Goal: Find specific page/section: Find specific page/section

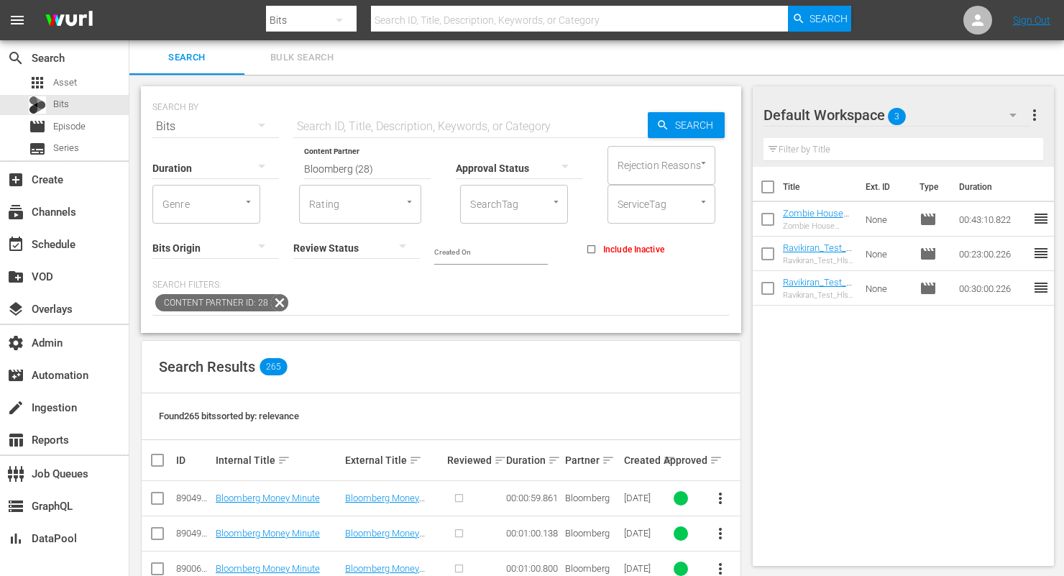
click at [396, 159] on input "Bloomberg (28)" at bounding box center [367, 169] width 127 height 52
click at [401, 168] on input "Bloomberg (28)" at bounding box center [367, 169] width 127 height 52
click at [275, 303] on icon at bounding box center [279, 302] width 17 height 17
click at [382, 170] on input "Bloomberg (28)" at bounding box center [367, 169] width 127 height 52
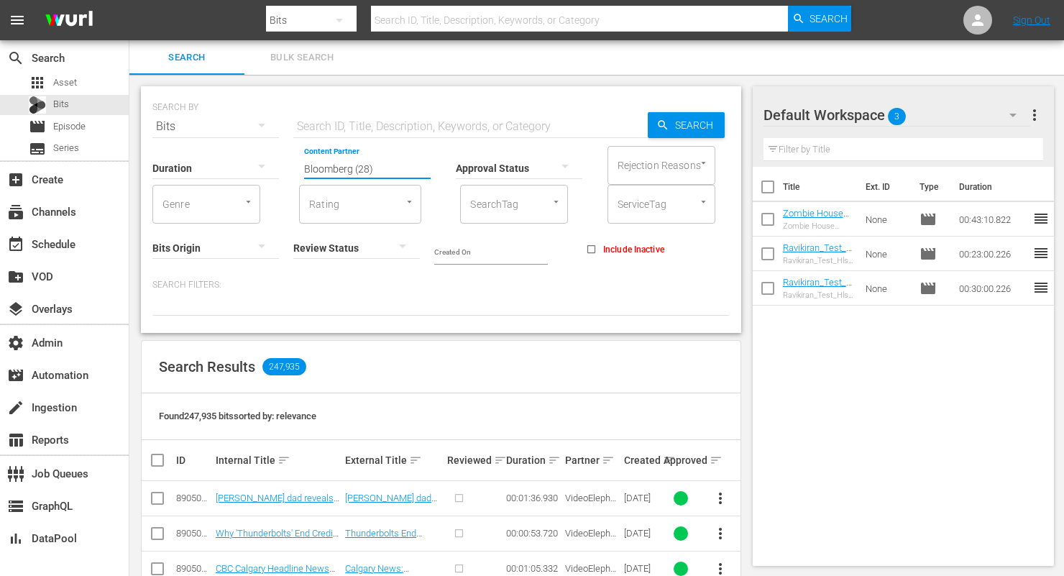
click at [382, 170] on input "Bloomberg (28)" at bounding box center [367, 169] width 127 height 52
click at [475, 291] on p "Search Filters:" at bounding box center [441, 285] width 578 height 12
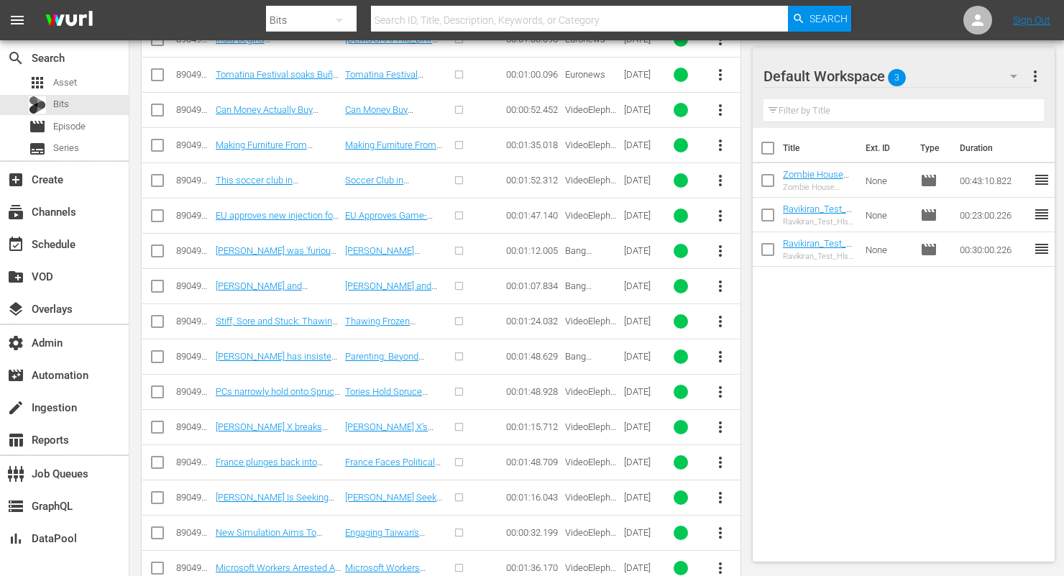
scroll to position [4899, 0]
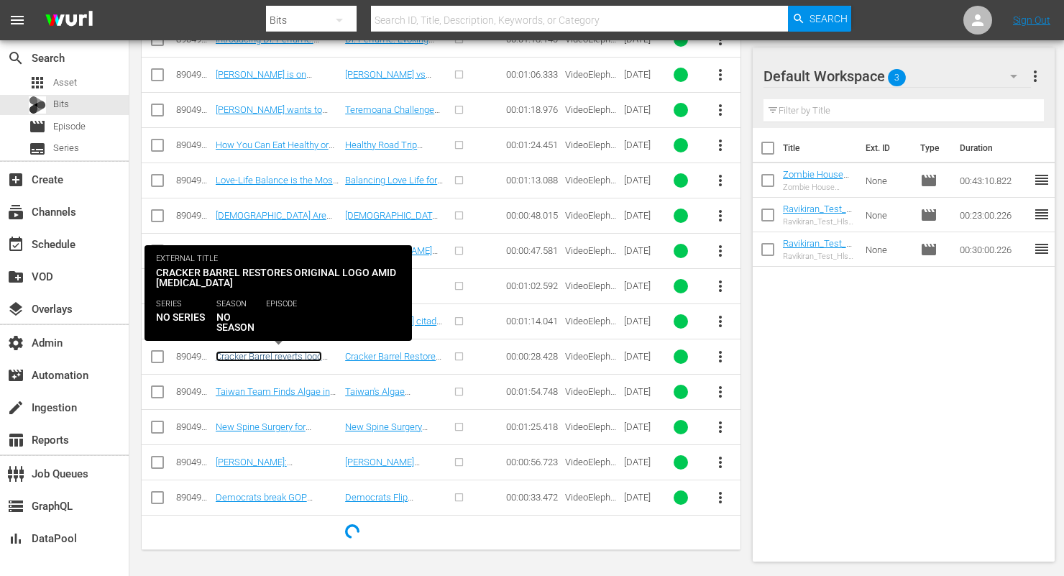
click at [286, 355] on link "Cracker Barrel reverts logo changes and returns to original signage, vows ‘what…" at bounding box center [278, 372] width 125 height 43
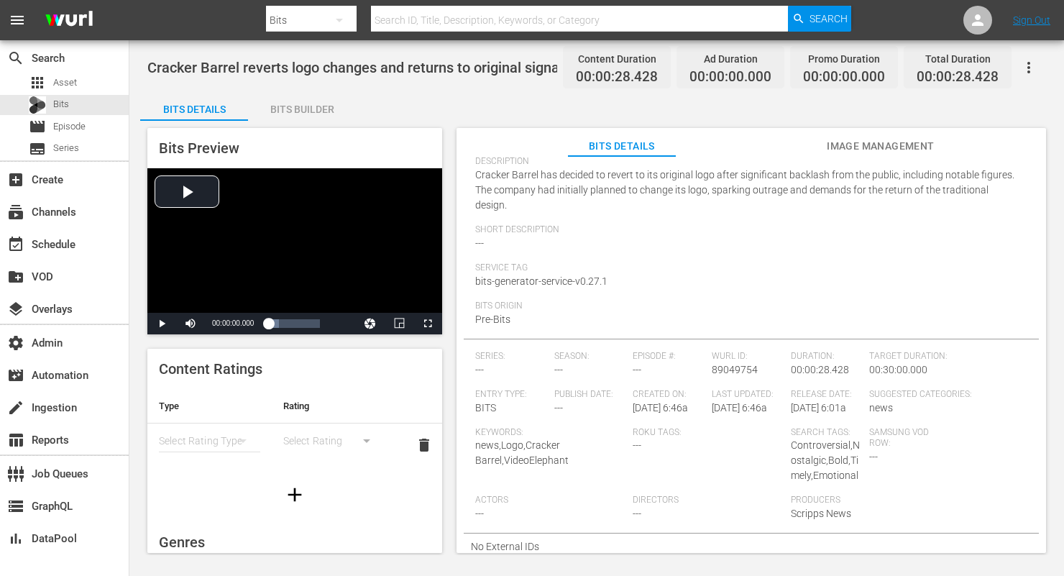
scroll to position [83, 0]
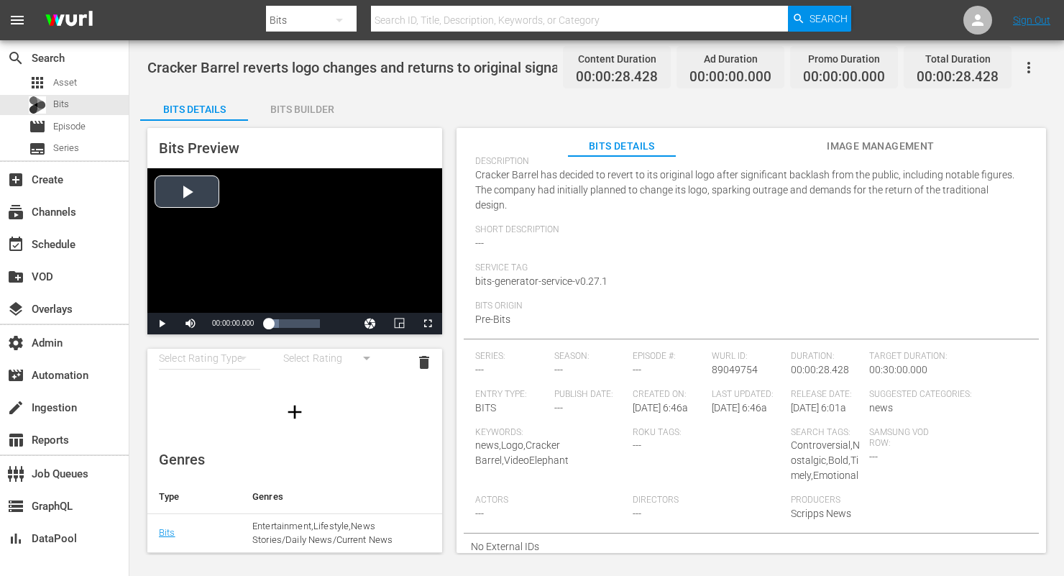
click at [179, 195] on div "Video Player" at bounding box center [294, 240] width 295 height 145
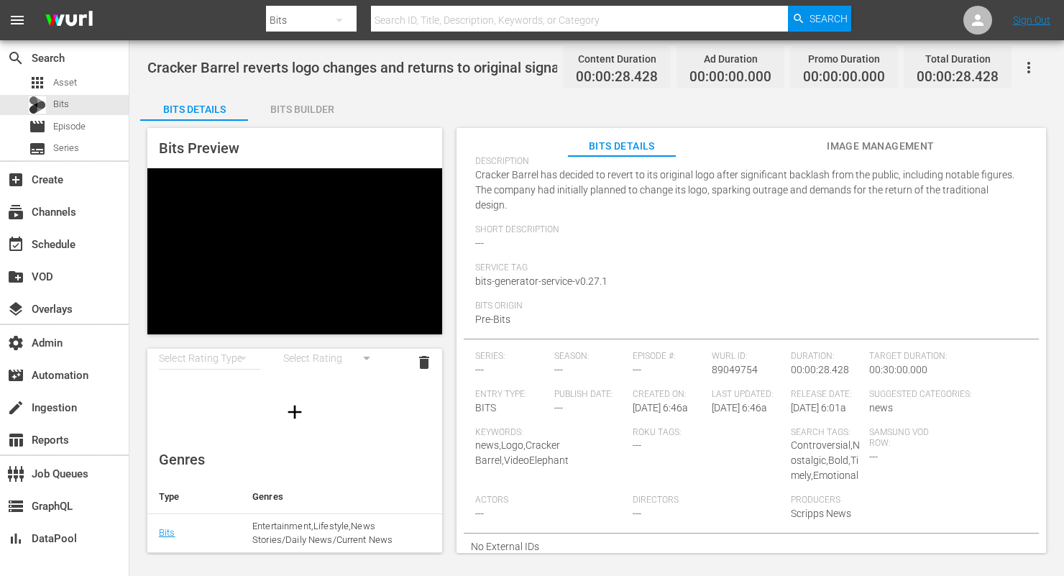
scroll to position [0, 0]
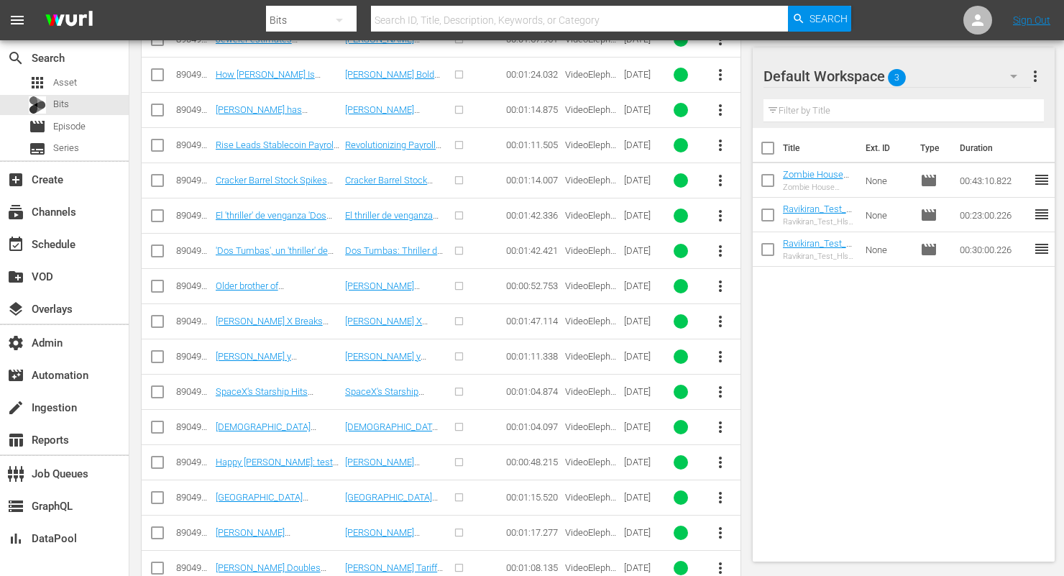
scroll to position [6309, 0]
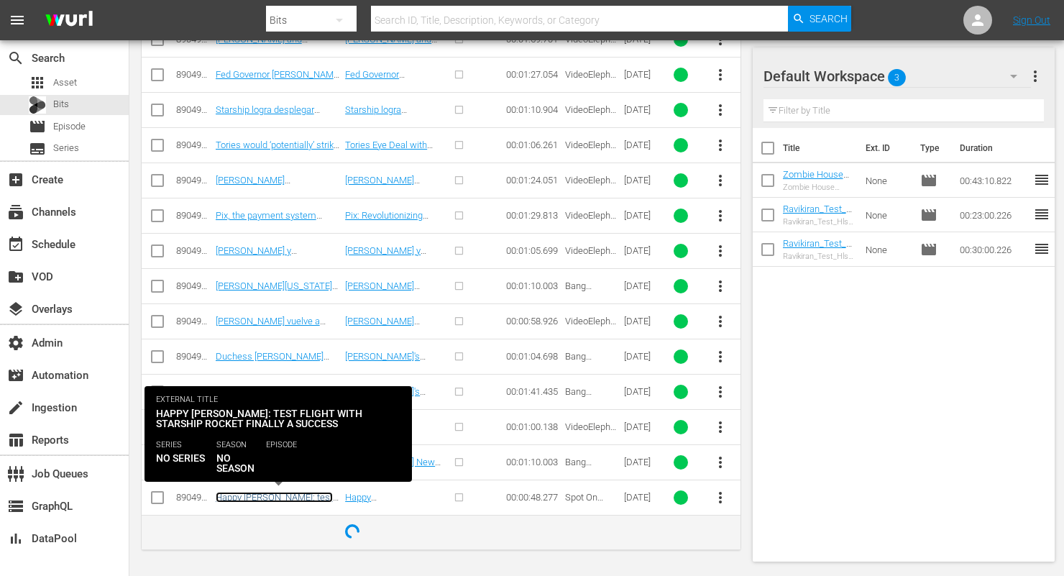
click at [309, 498] on link "Happy Elon Musk: test flight with Starship rocket finally a success" at bounding box center [274, 508] width 117 height 32
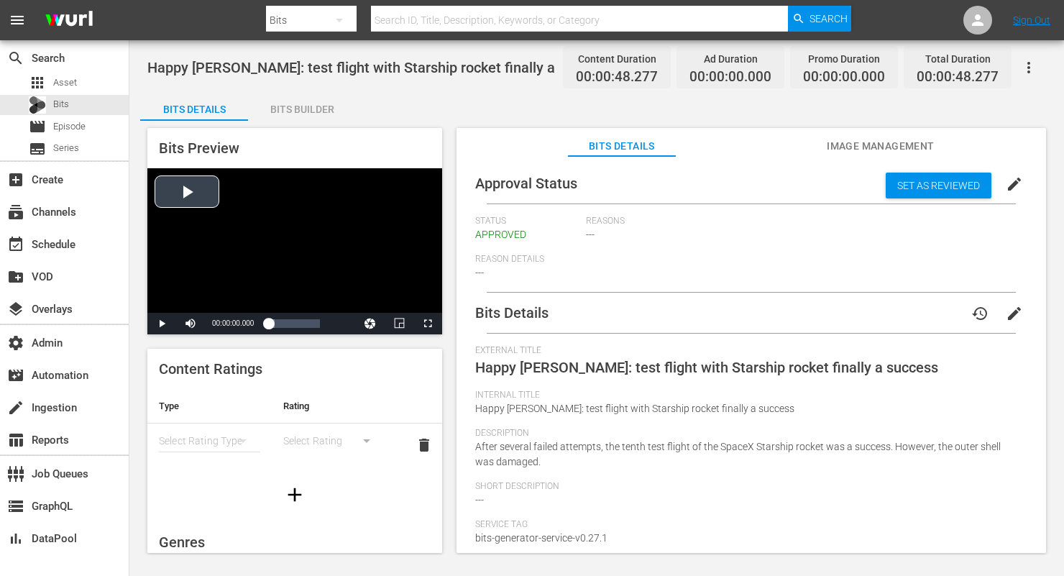
click at [193, 186] on div "Video Player" at bounding box center [294, 240] width 295 height 145
click at [309, 104] on div "Bits Builder" at bounding box center [302, 109] width 108 height 35
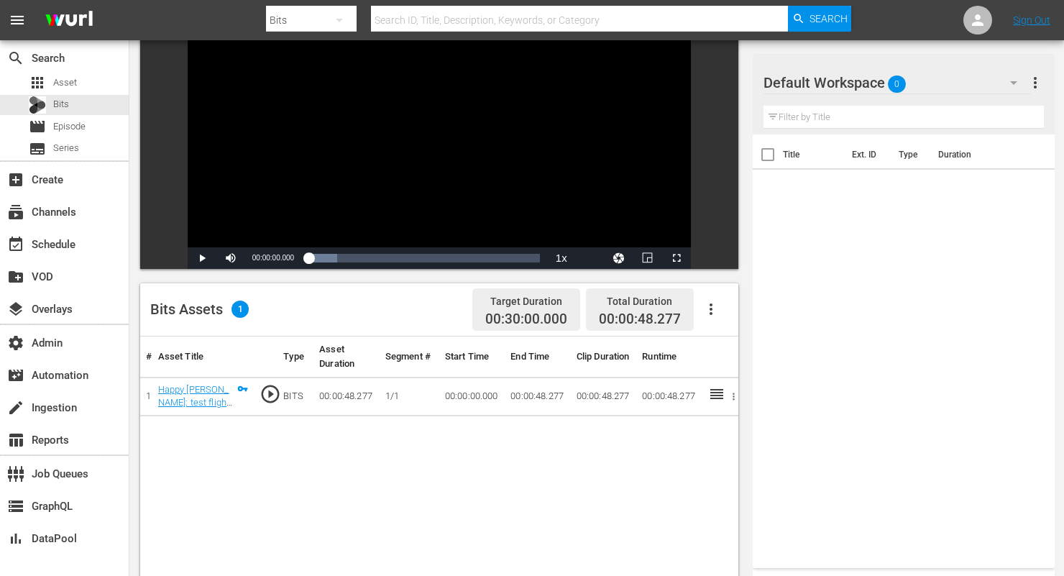
scroll to position [148, 0]
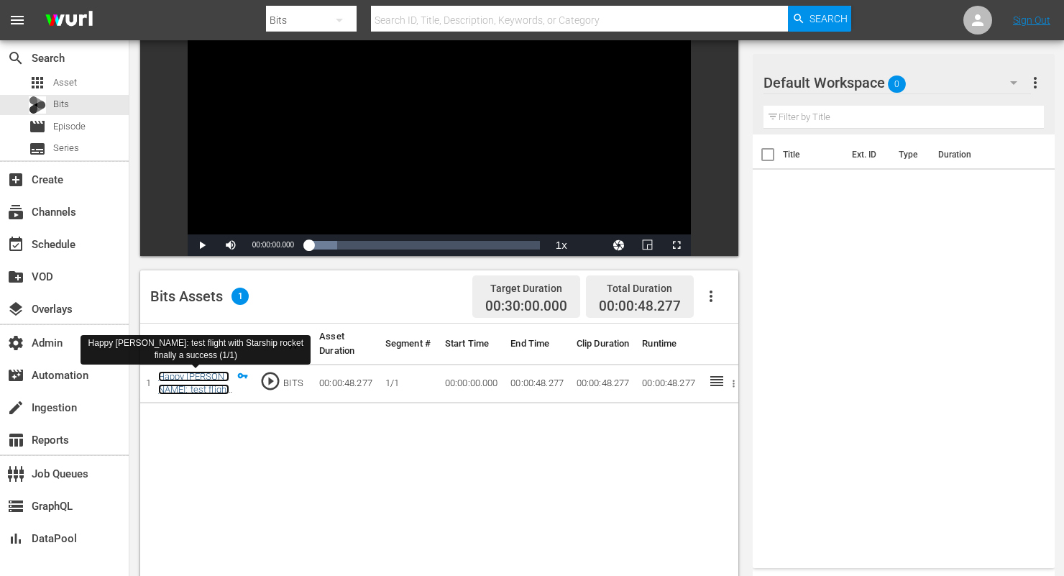
click at [180, 384] on link "Happy Elon Musk: test flight with Starship rocket finally a success (1/1)" at bounding box center [196, 403] width 76 height 64
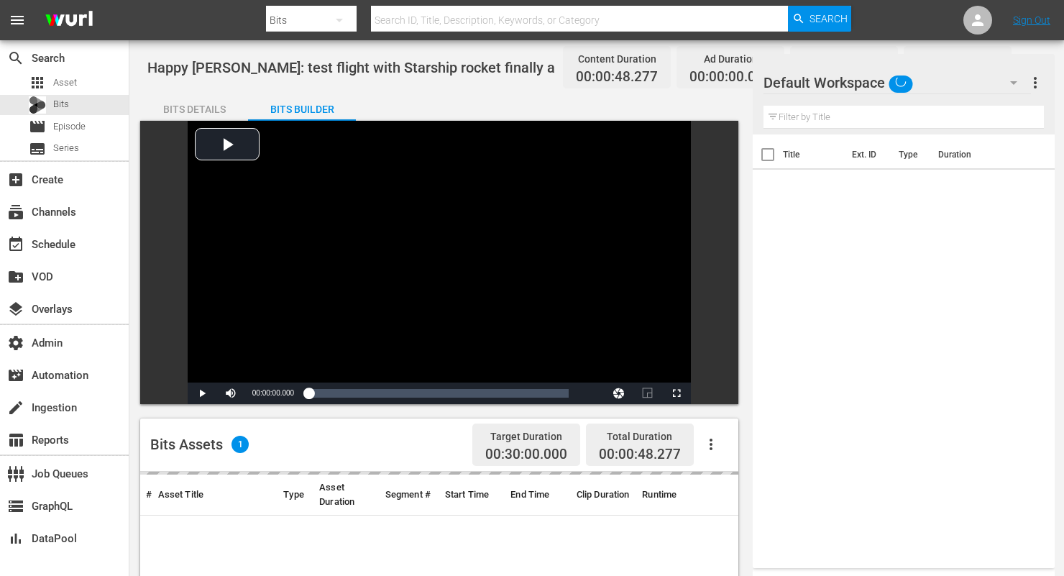
scroll to position [148, 0]
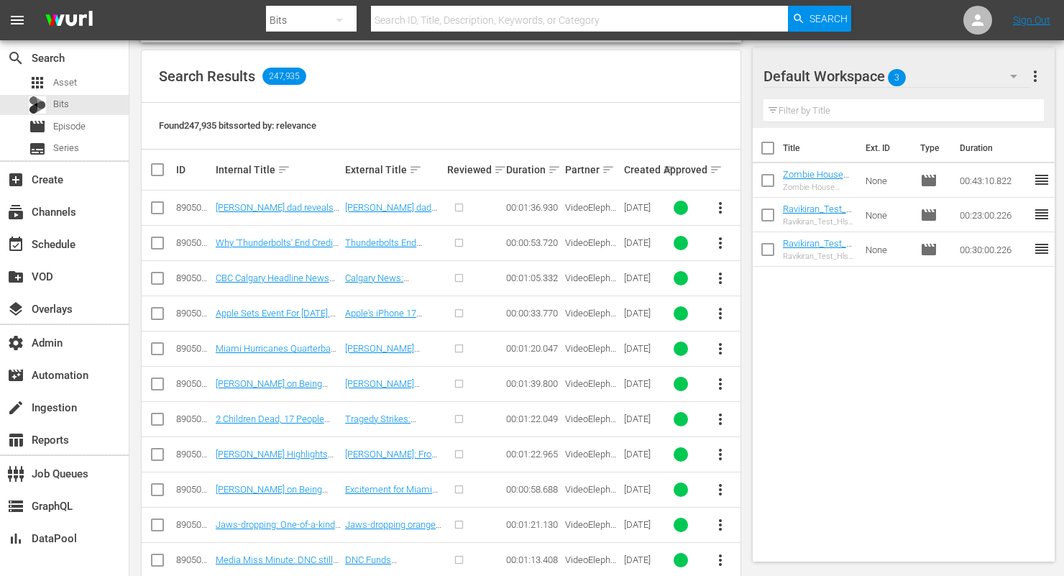
scroll to position [336, 0]
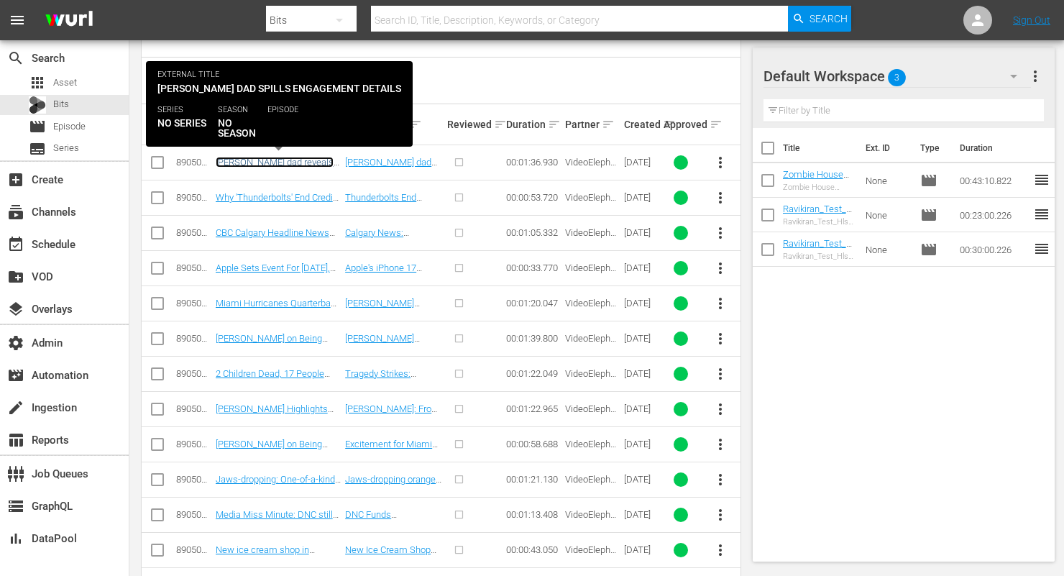
click at [283, 160] on link "[PERSON_NAME] dad reveals intimate details of [PERSON_NAME] engagement — includ…" at bounding box center [277, 184] width 123 height 54
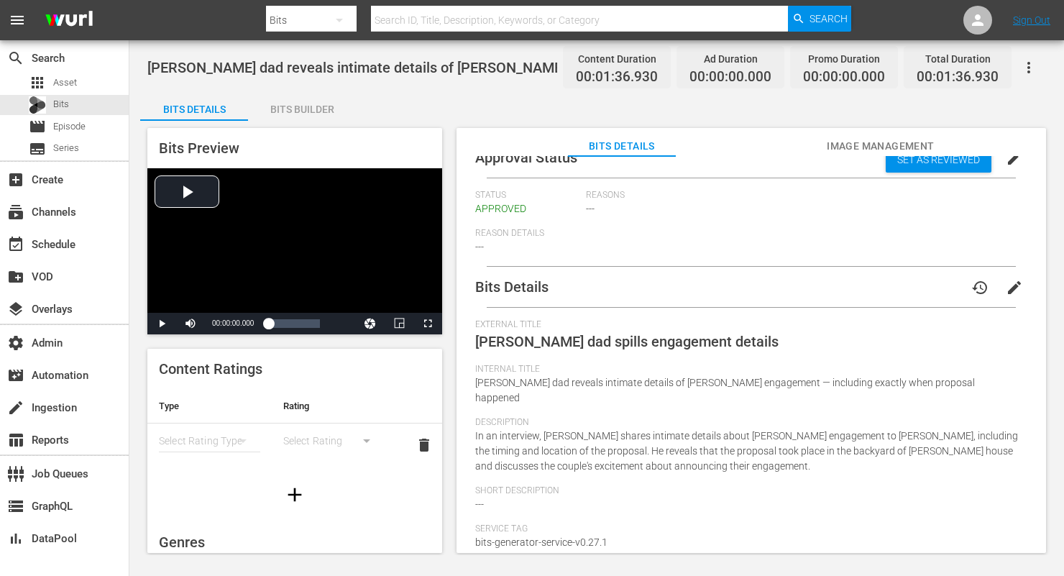
click at [872, 145] on span "Image Management" at bounding box center [881, 146] width 108 height 18
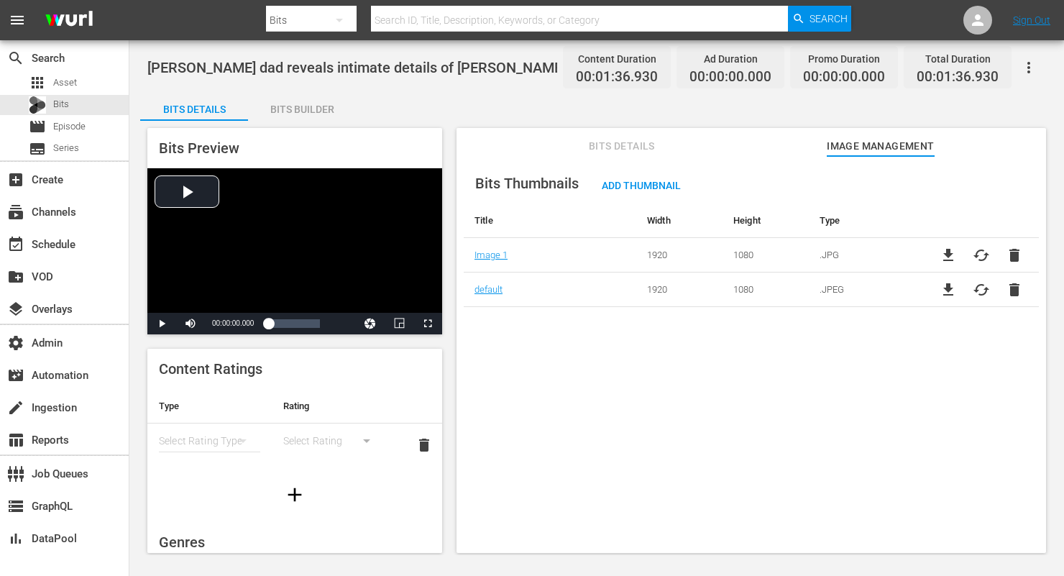
click at [612, 144] on span "Bits Details" at bounding box center [622, 146] width 108 height 18
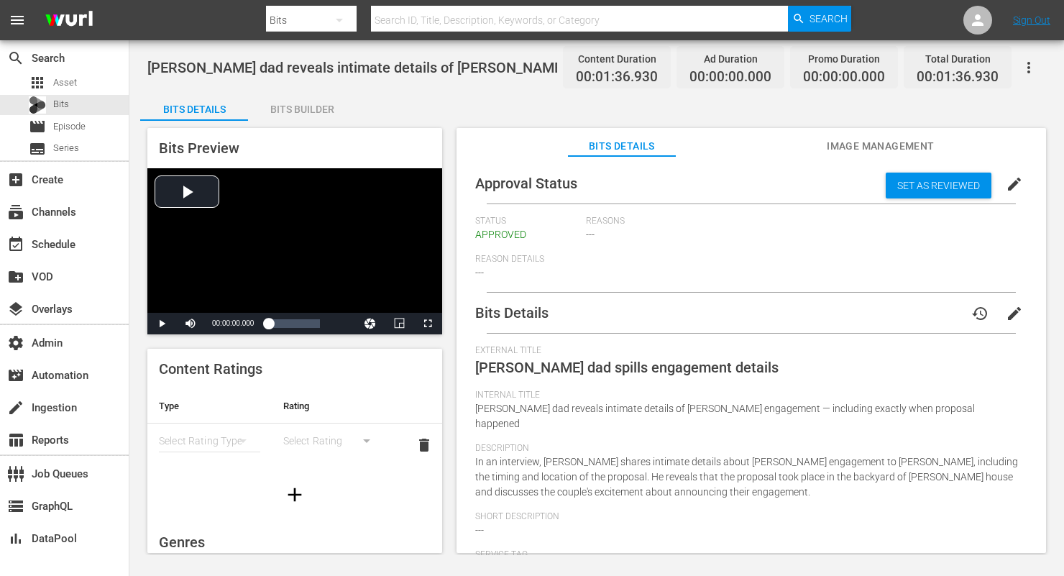
click at [302, 105] on div "Bits Builder" at bounding box center [302, 109] width 108 height 35
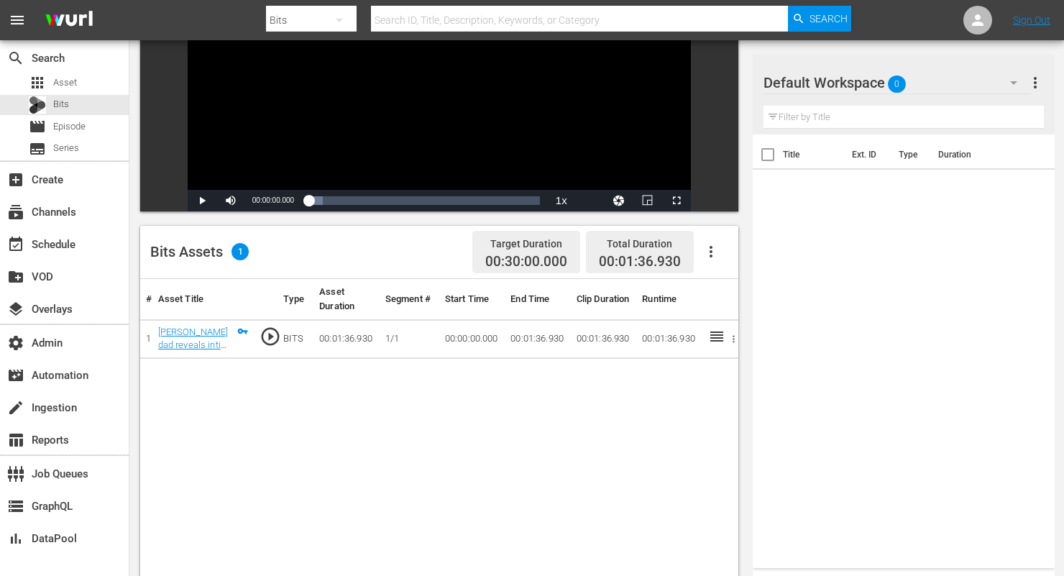
scroll to position [194, 0]
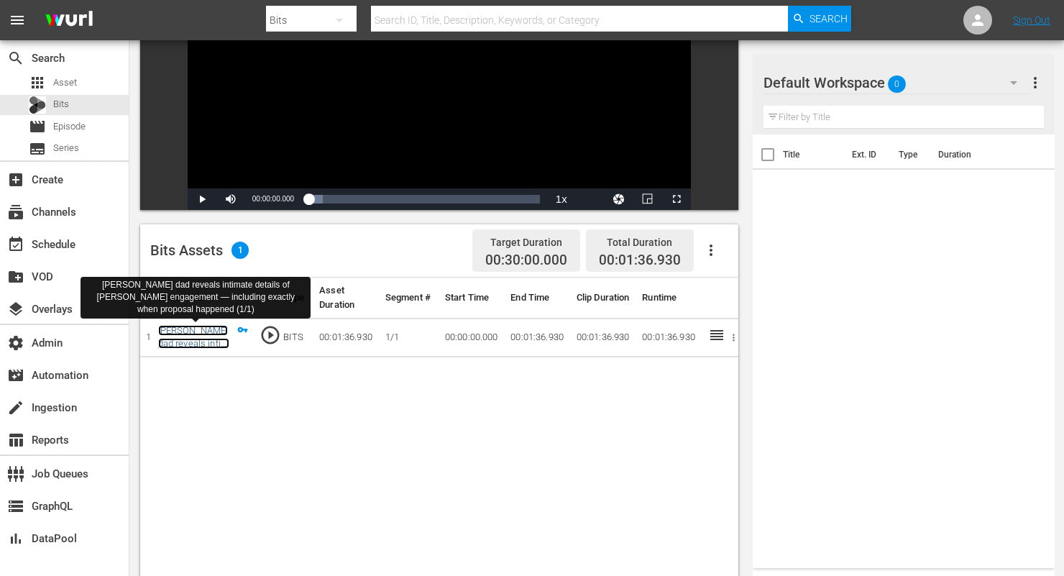
click at [206, 346] on link "Travis Kelce's dad reveals intimate details of Taylor Swift engagement — includ…" at bounding box center [196, 377] width 76 height 104
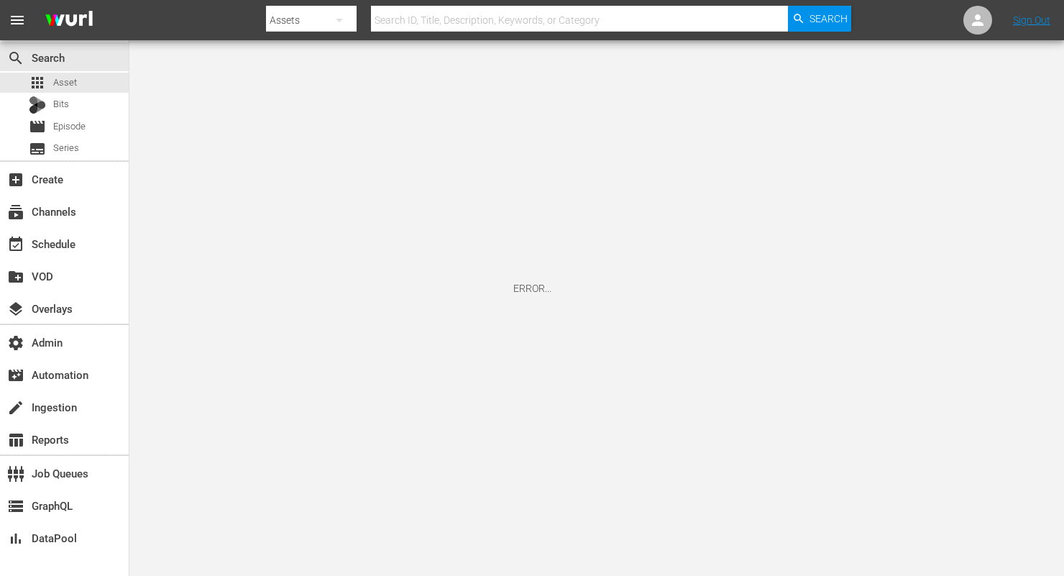
click at [448, 17] on input "text" at bounding box center [579, 20] width 417 height 35
paste input "191026545"
type input "191026545"
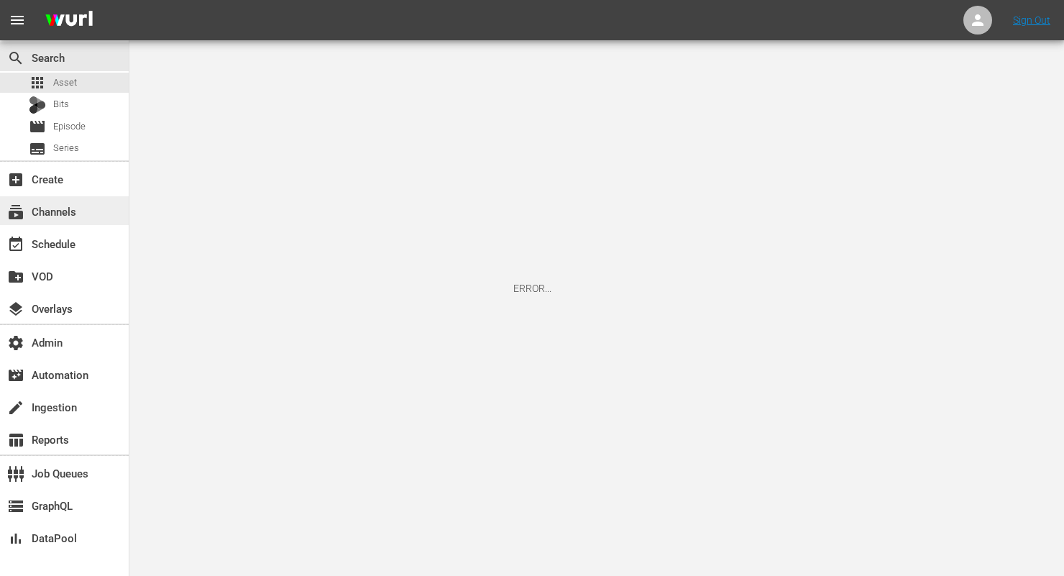
click at [70, 214] on div "subscriptions Channels" at bounding box center [40, 209] width 81 height 13
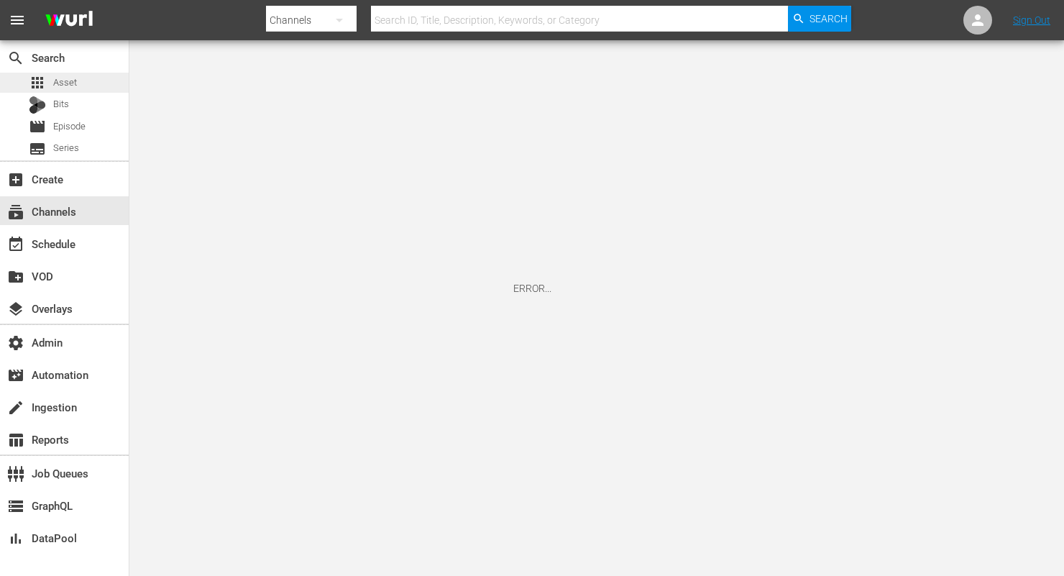
click at [78, 86] on div "apps Asset" at bounding box center [64, 83] width 129 height 20
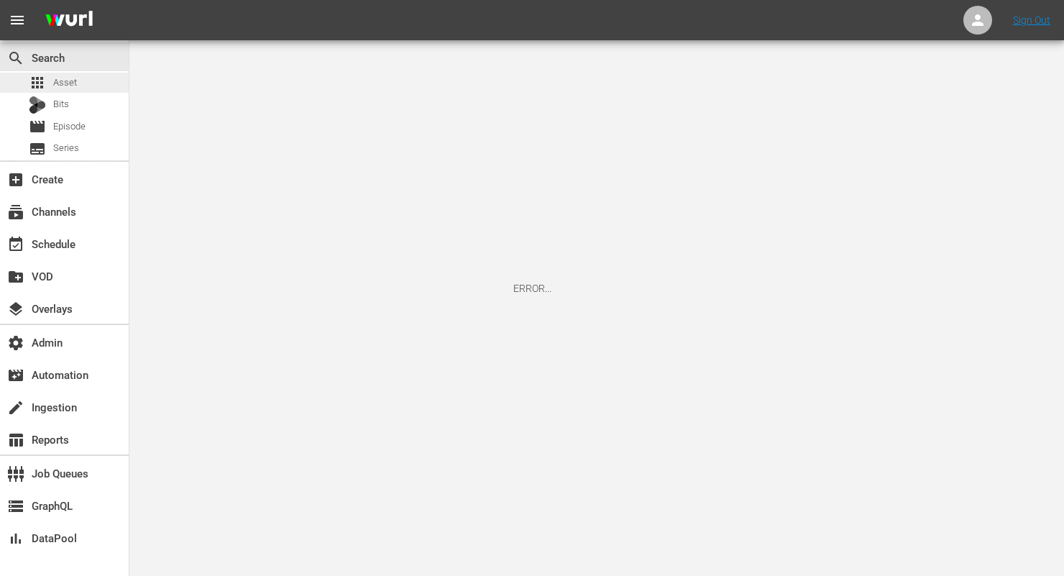
click at [76, 84] on div "apps Asset" at bounding box center [64, 83] width 129 height 20
click at [65, 105] on span "Bits" at bounding box center [61, 104] width 16 height 14
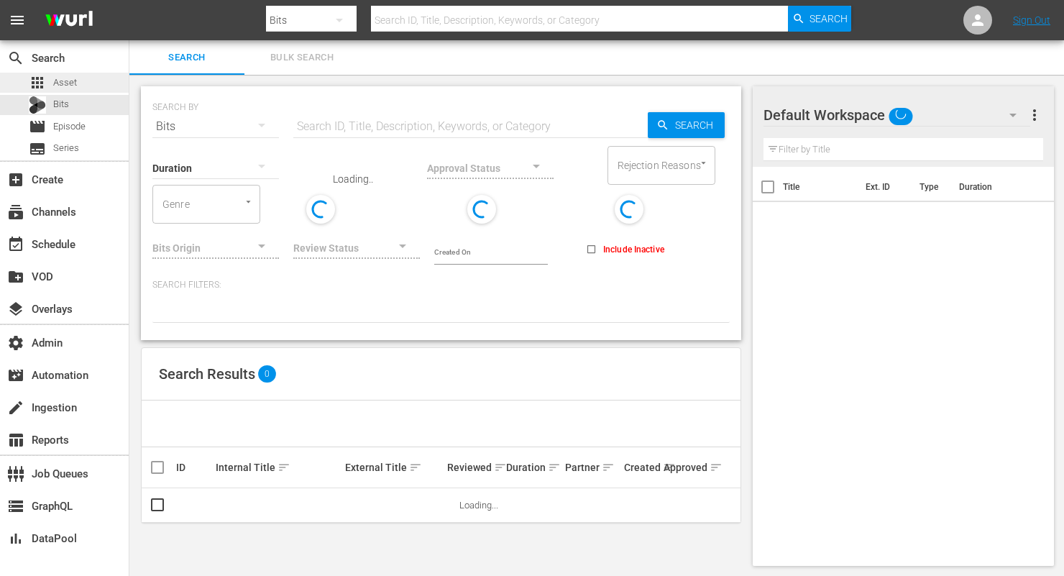
click at [91, 81] on div "apps Asset" at bounding box center [64, 83] width 129 height 20
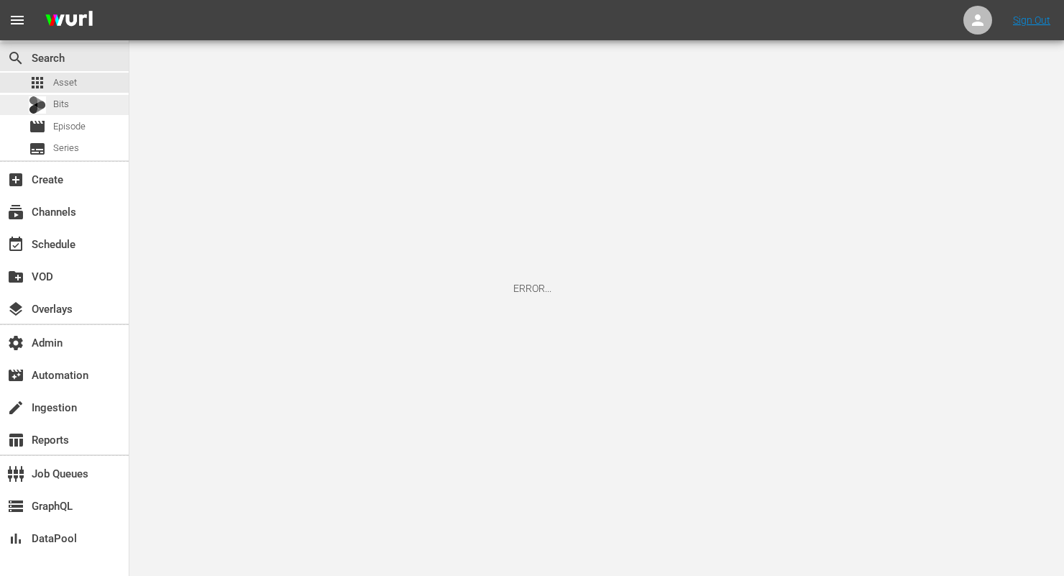
click at [71, 106] on div "Bits" at bounding box center [64, 105] width 129 height 20
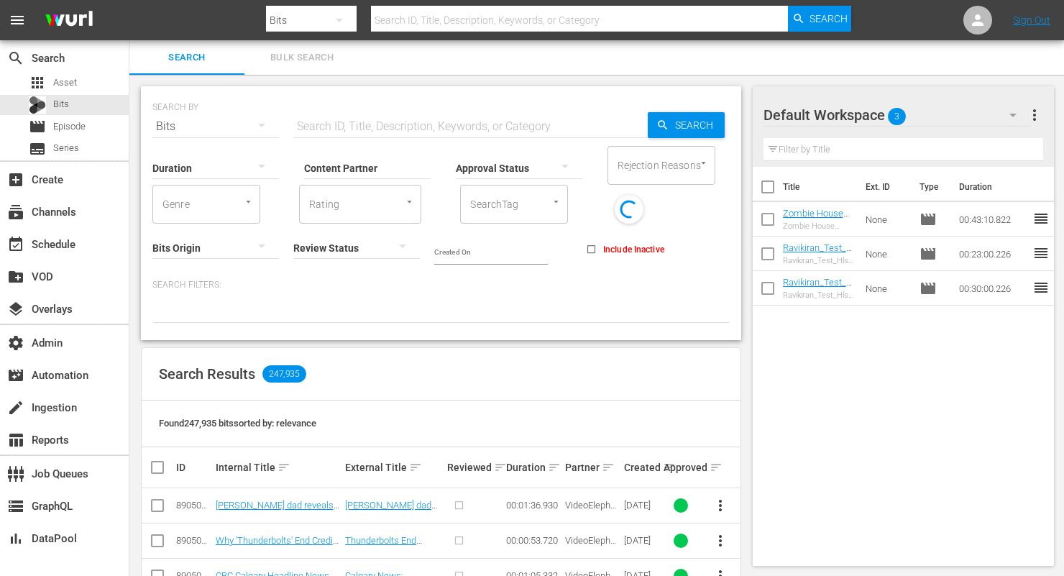
click at [415, 173] on input "Content Partner" at bounding box center [367, 169] width 127 height 52
click at [250, 120] on button "button" at bounding box center [262, 125] width 35 height 35
click at [198, 270] on div "Assets" at bounding box center [199, 268] width 58 height 23
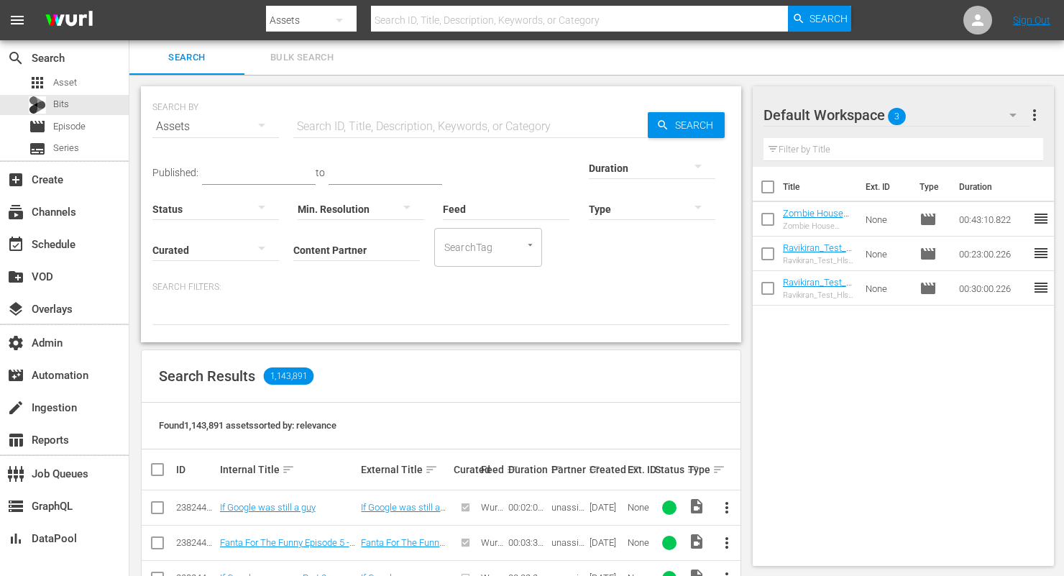
click at [604, 473] on div "Created sort" at bounding box center [607, 469] width 34 height 17
click at [332, 134] on input "text" at bounding box center [470, 126] width 355 height 35
paste input "191026545"
type input "191026545"
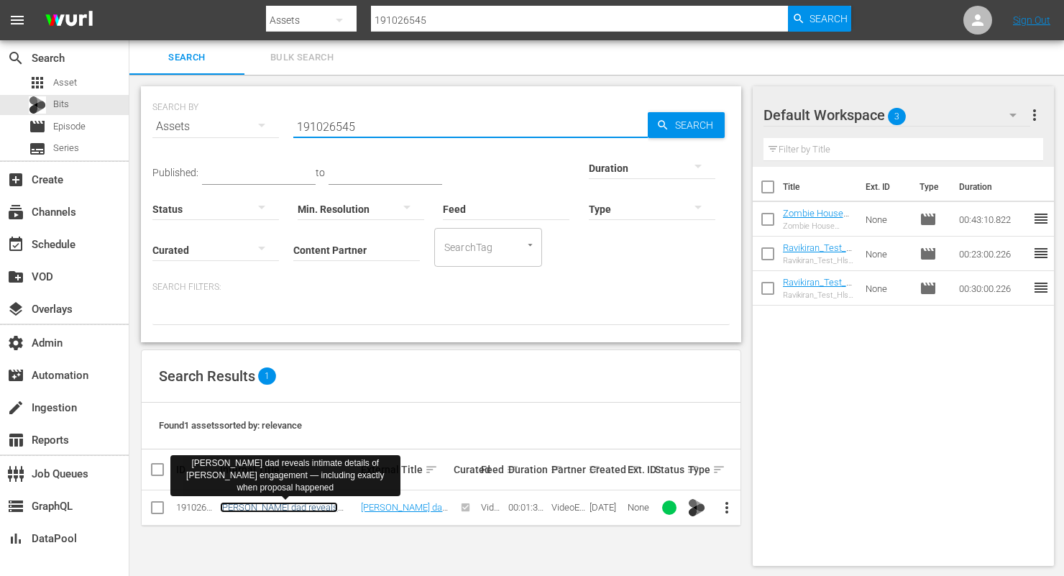
click at [288, 507] on link "[PERSON_NAME] dad reveals intimate details of [PERSON_NAME] engagement — includ…" at bounding box center [286, 529] width 132 height 54
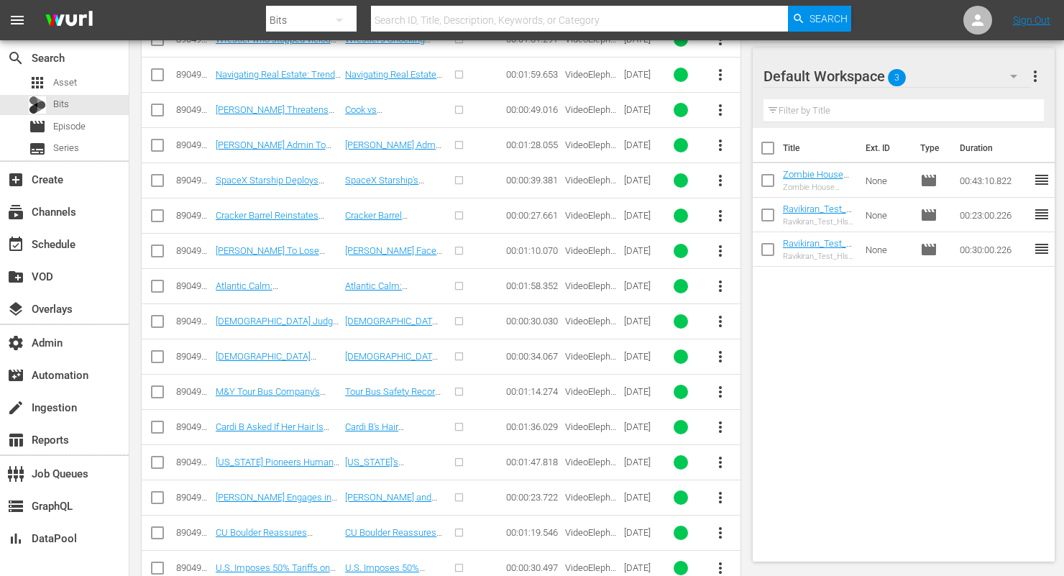
scroll to position [2792, 0]
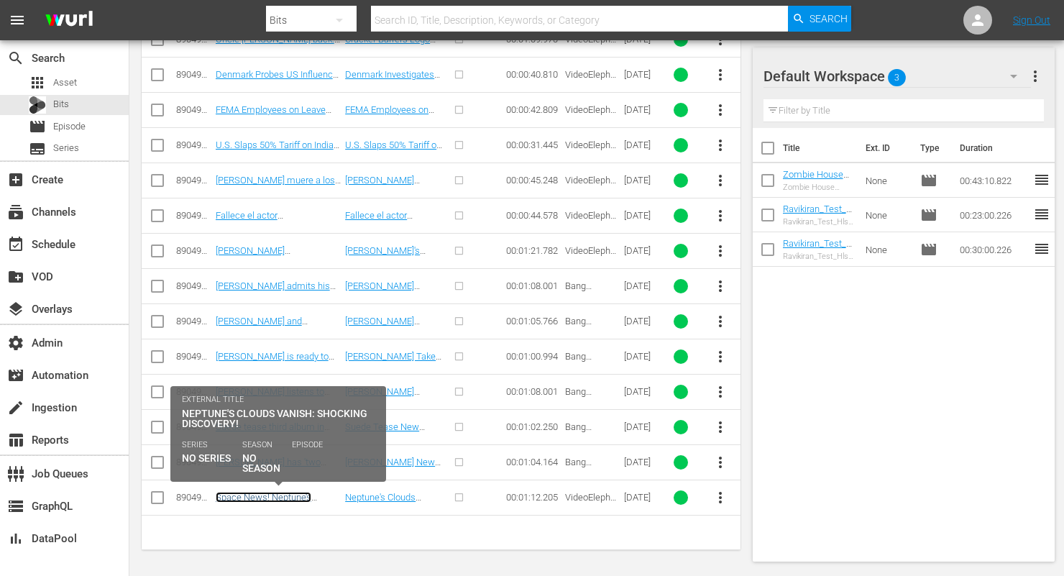
click at [311, 497] on link "Space News! Neptune’s Clouds Have Started to Disappear!" at bounding box center [264, 508] width 96 height 32
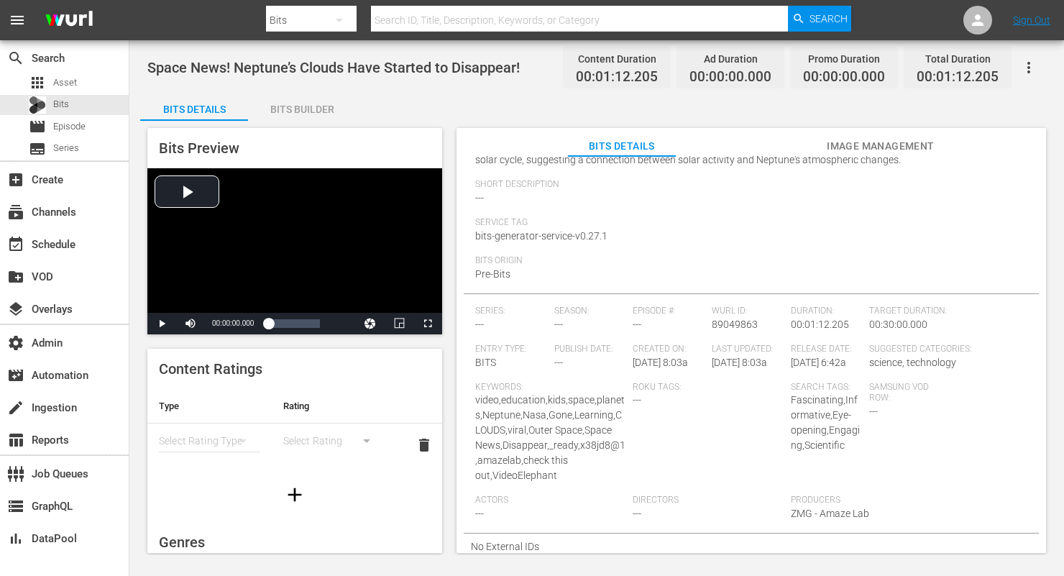
scroll to position [333, 0]
click at [72, 124] on span "Episode" at bounding box center [69, 126] width 32 height 14
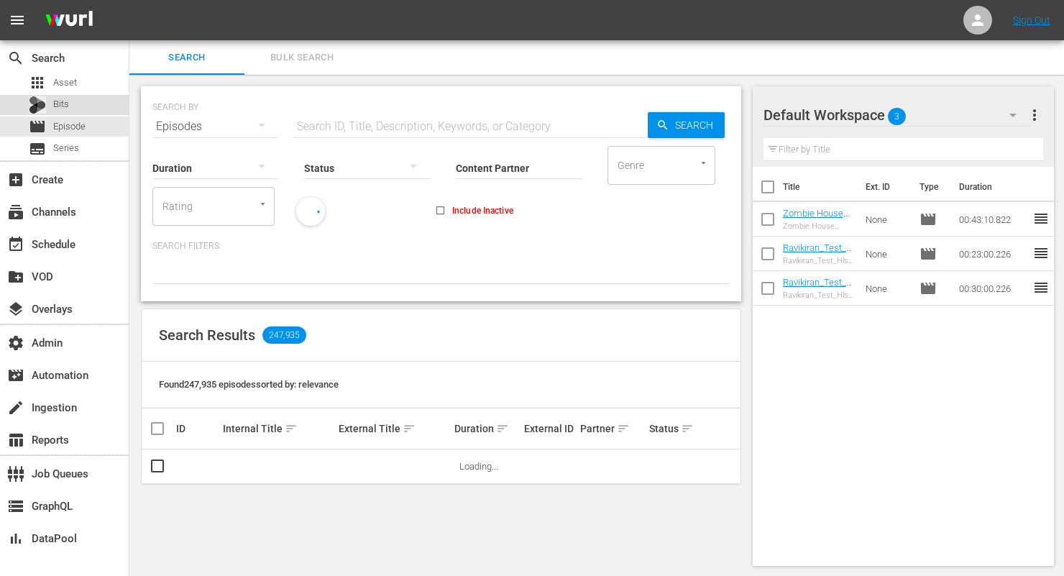
click at [73, 107] on div "Bits" at bounding box center [64, 105] width 129 height 20
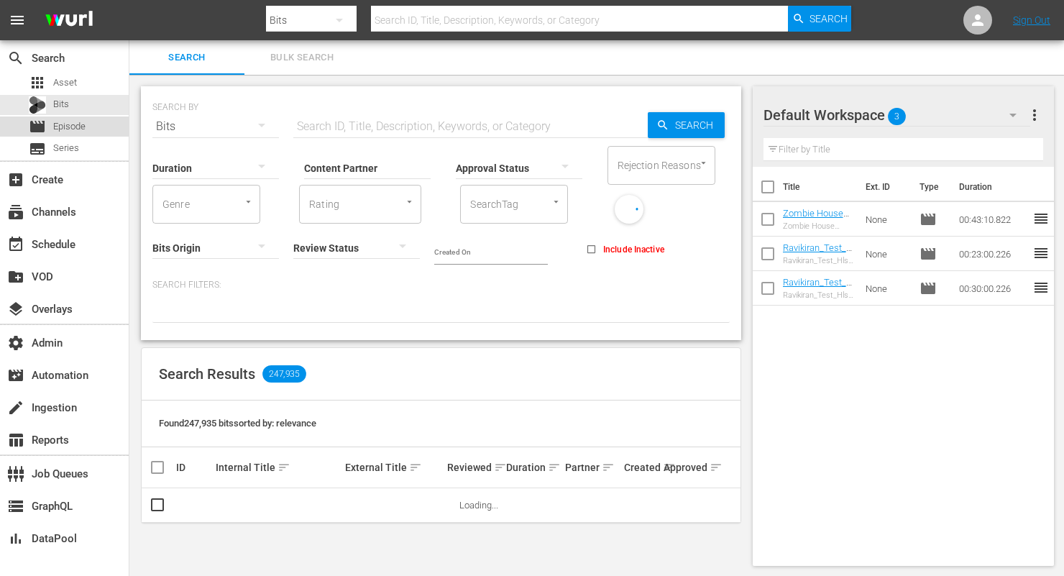
click at [91, 129] on div "movie Episode" at bounding box center [64, 127] width 129 height 20
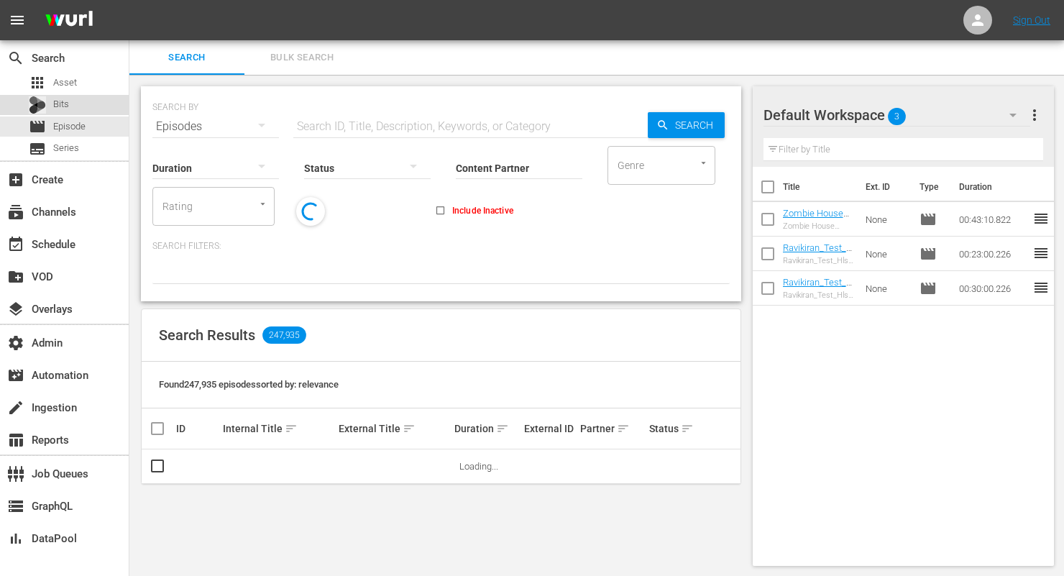
click at [87, 111] on div "Bits" at bounding box center [64, 105] width 129 height 20
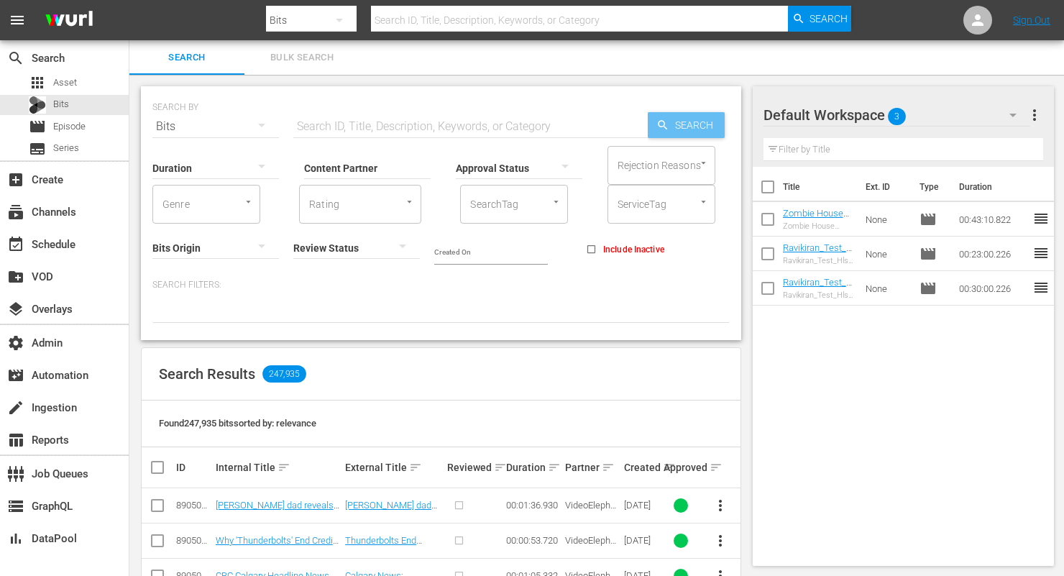
click at [674, 129] on span "Search" at bounding box center [697, 125] width 55 height 26
